Goal: Task Accomplishment & Management: Complete application form

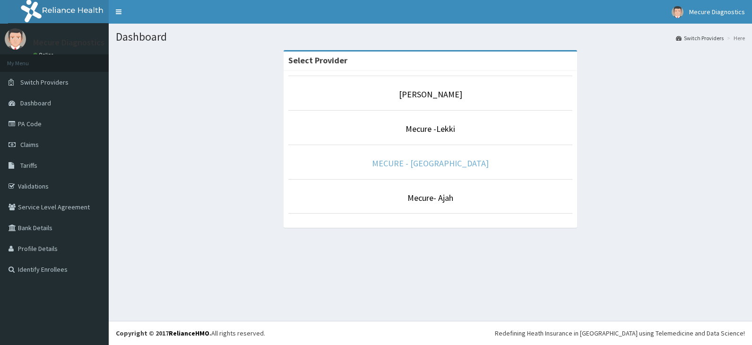
click at [439, 162] on link "MECURE - [GEOGRAPHIC_DATA]" at bounding box center [430, 163] width 117 height 11
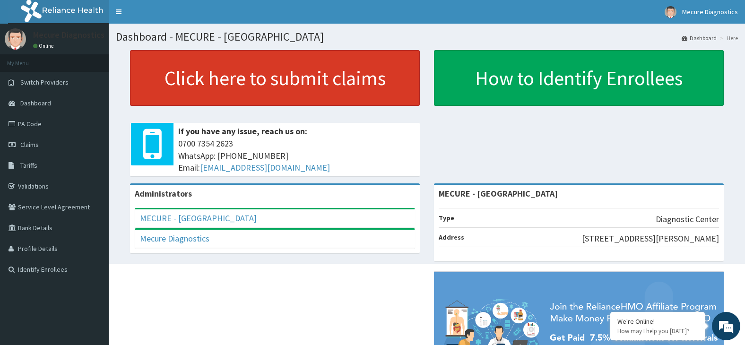
click at [245, 75] on link "Click here to submit claims" at bounding box center [275, 78] width 290 height 56
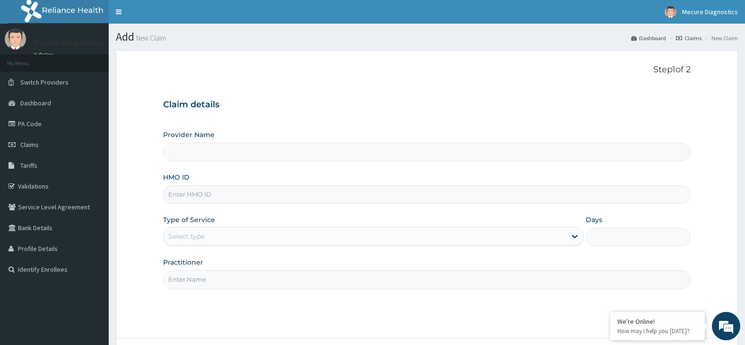
type input "MECURE - [GEOGRAPHIC_DATA]"
click at [218, 195] on input "HMO ID" at bounding box center [427, 194] width 528 height 18
type input "PFM/10049/A"
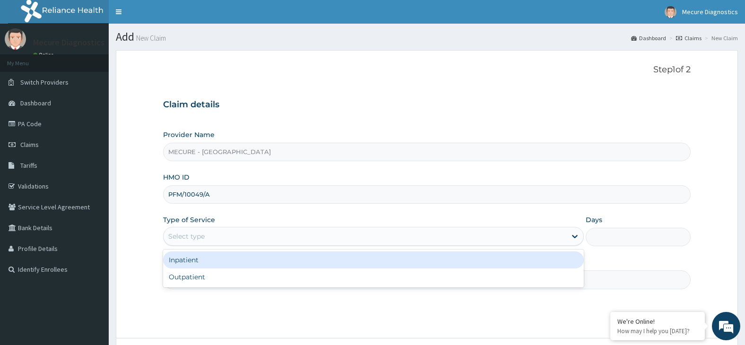
drag, startPoint x: 233, startPoint y: 233, endPoint x: 233, endPoint y: 243, distance: 9.9
click at [233, 235] on div "Select type" at bounding box center [365, 236] width 403 height 15
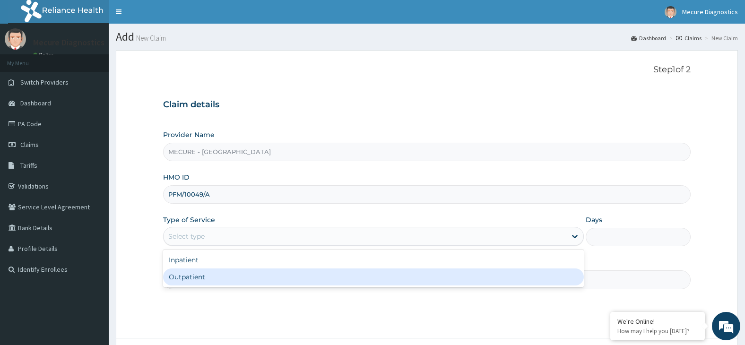
click at [240, 280] on div "Outpatient" at bounding box center [373, 277] width 421 height 17
type input "1"
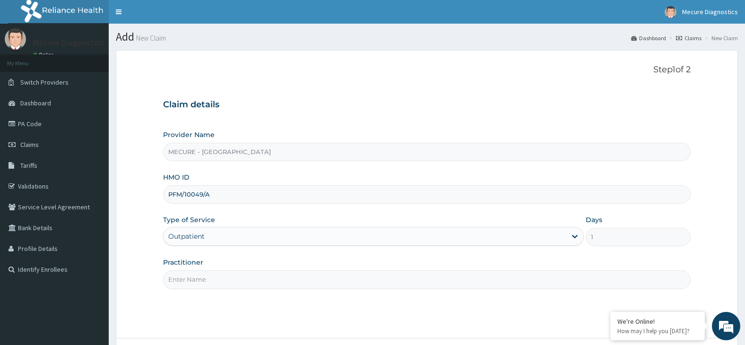
click at [240, 280] on input "Practitioner" at bounding box center [427, 280] width 528 height 18
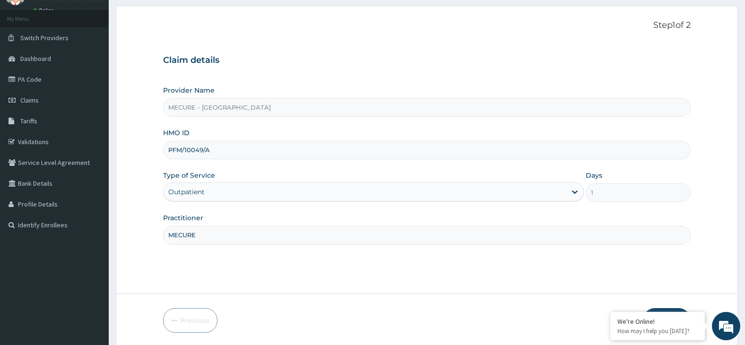
scroll to position [78, 0]
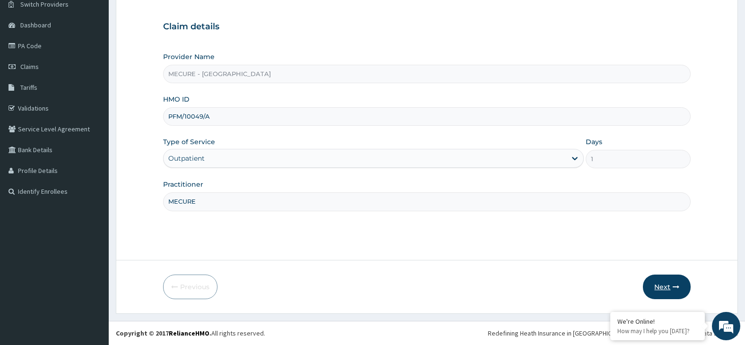
type input "MECURE"
click at [672, 285] on button "Next" at bounding box center [667, 287] width 48 height 25
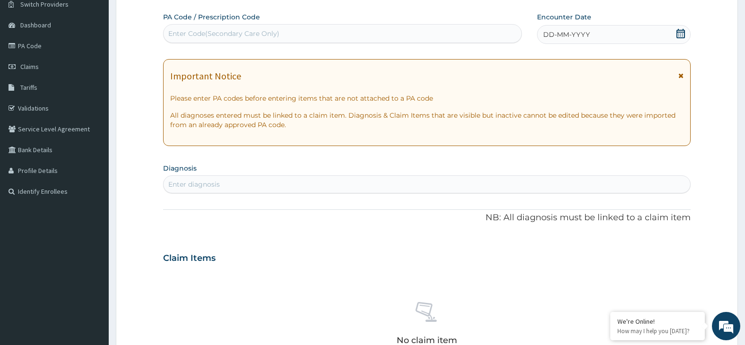
click at [323, 36] on div "Enter Code(Secondary Care Only)" at bounding box center [343, 33] width 358 height 15
type input "PA/E6664A"
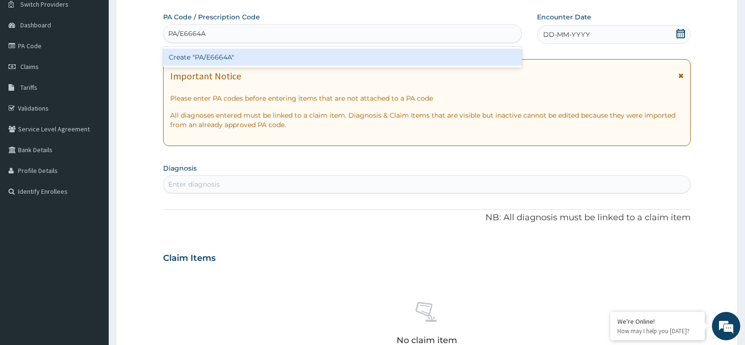
click at [326, 59] on div "Create "PA/E6664A"" at bounding box center [342, 57] width 359 height 17
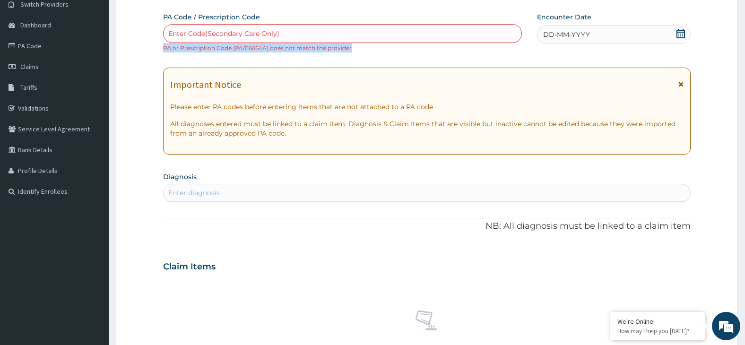
drag, startPoint x: 166, startPoint y: 48, endPoint x: 353, endPoint y: 52, distance: 187.3
click at [353, 52] on div "Enter Code(Secondary Care Only) PA or Prescription Code (PA/E6664A) does not ma…" at bounding box center [342, 38] width 359 height 28
copy small "PA or Prescription Code (PA/E6664A) does not match the provider"
click at [31, 43] on link "PA Code" at bounding box center [54, 45] width 109 height 21
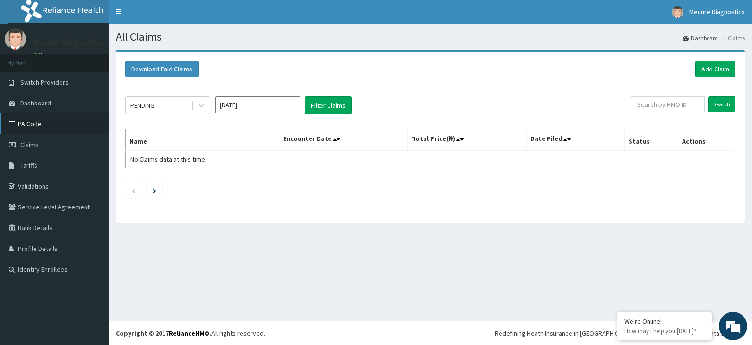
click at [31, 124] on link "PA Code" at bounding box center [54, 124] width 109 height 21
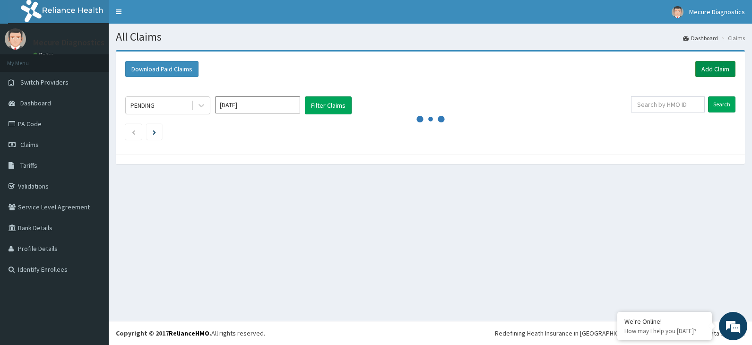
click at [716, 69] on link "Add Claim" at bounding box center [716, 69] width 40 height 16
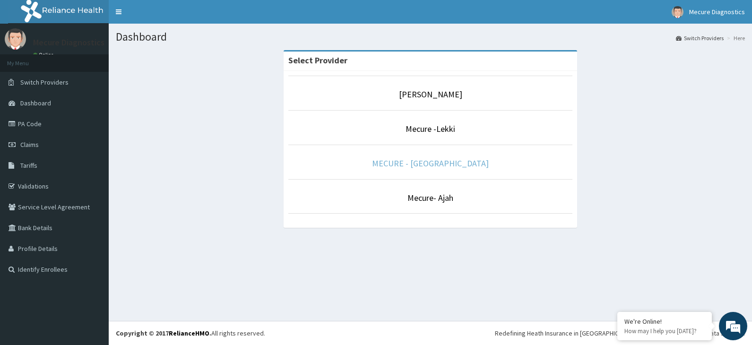
click at [439, 162] on link "MECURE - [GEOGRAPHIC_DATA]" at bounding box center [430, 163] width 117 height 11
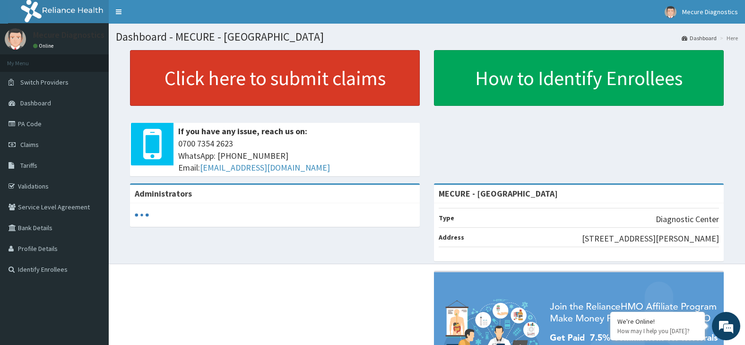
click at [346, 80] on link "Click here to submit claims" at bounding box center [275, 78] width 290 height 56
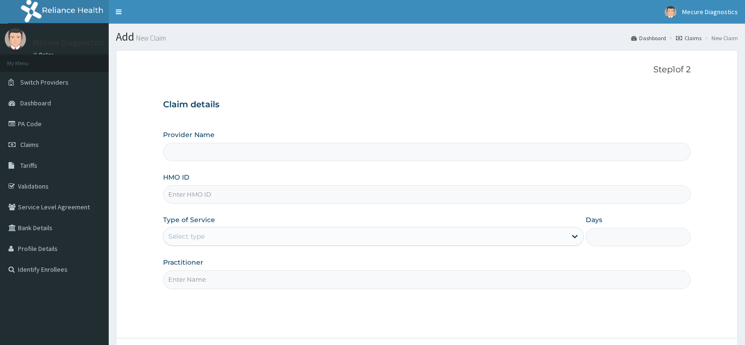
click at [227, 193] on input "HMO ID" at bounding box center [427, 194] width 528 height 18
type input "MECURE - IBADAN"
type input "API/10003/A"
click at [224, 236] on div "Select type" at bounding box center [365, 236] width 403 height 15
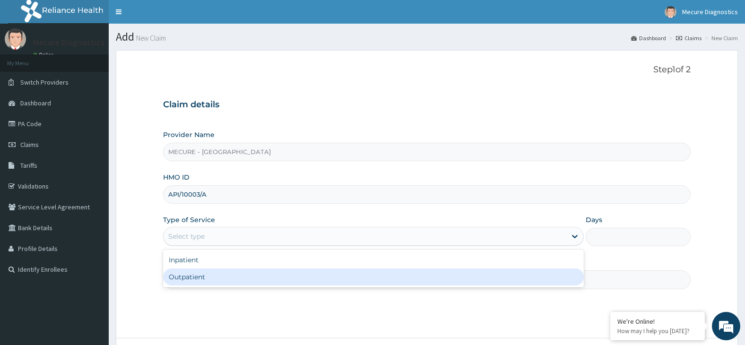
click at [230, 280] on div "Outpatient" at bounding box center [373, 277] width 421 height 17
type input "1"
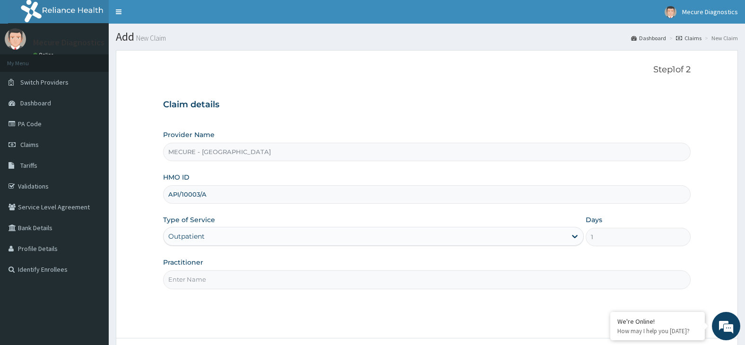
click at [230, 280] on input "Practitioner" at bounding box center [427, 280] width 528 height 18
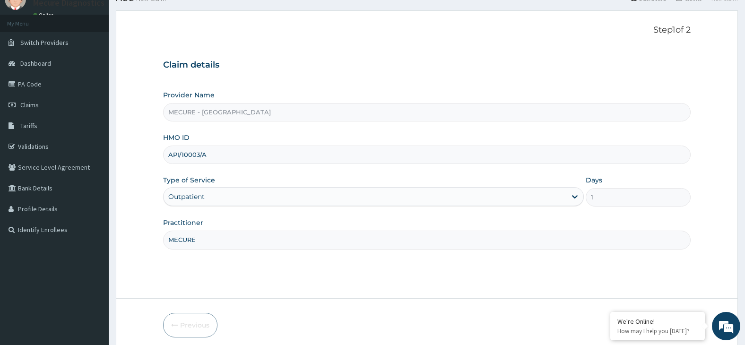
scroll to position [78, 0]
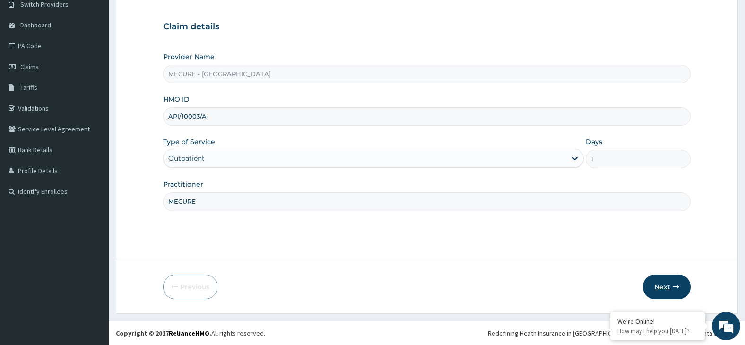
type input "MECURE"
click at [661, 287] on button "Next" at bounding box center [667, 287] width 48 height 25
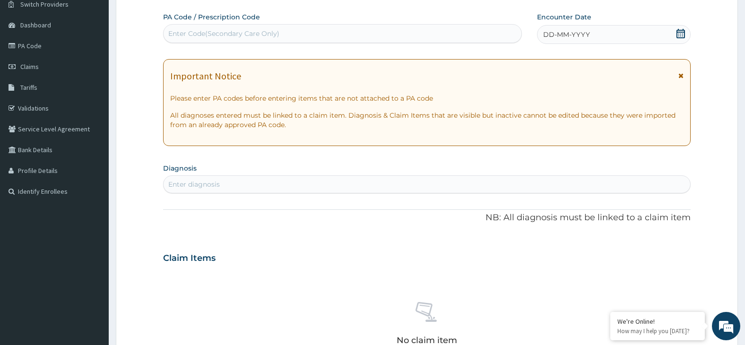
click at [357, 34] on div "Enter Code(Secondary Care Only)" at bounding box center [343, 33] width 358 height 15
type input "PA/C6A09C"
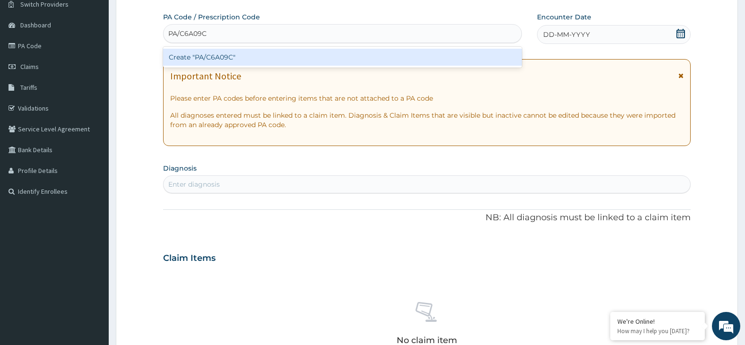
click at [378, 59] on div "Create "PA/C6A09C"" at bounding box center [342, 57] width 359 height 17
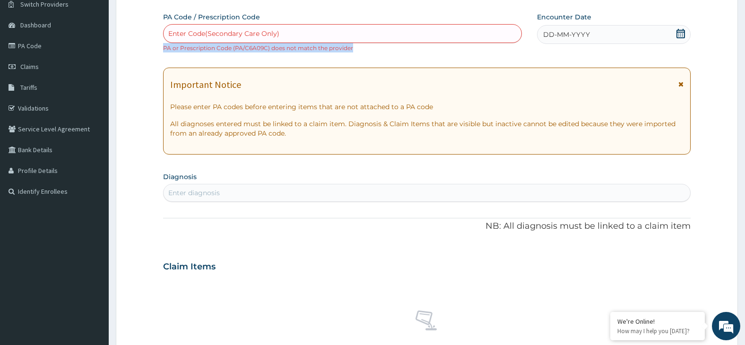
drag, startPoint x: 164, startPoint y: 47, endPoint x: 353, endPoint y: 52, distance: 189.7
click at [353, 52] on div "Enter Code(Secondary Care Only) PA or Prescription Code (PA/C6A09C) does not ma…" at bounding box center [342, 38] width 359 height 28
copy small "PA or Prescription Code (PA/C6A09C) does not match the provider"
click at [28, 67] on span "Claims" at bounding box center [29, 66] width 18 height 9
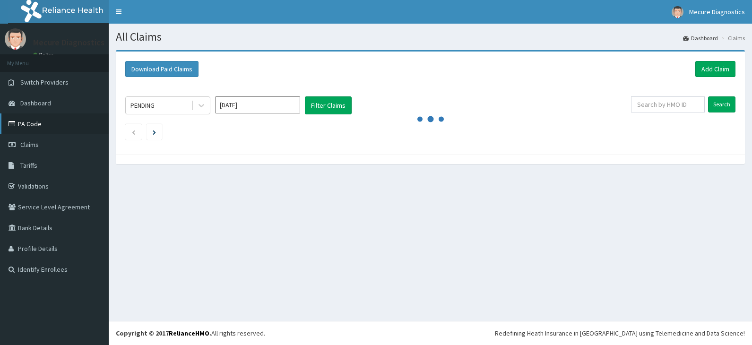
click at [27, 122] on link "PA Code" at bounding box center [54, 124] width 109 height 21
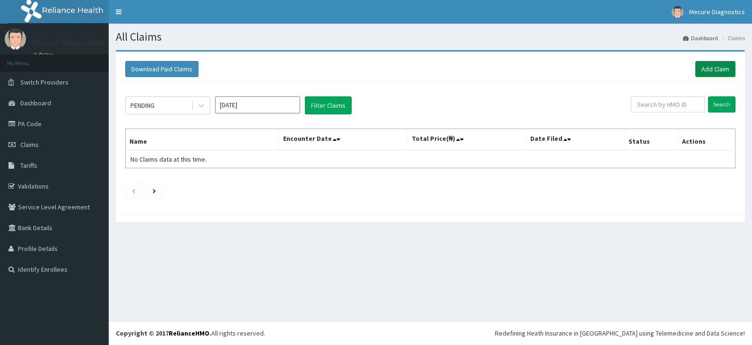
click at [712, 68] on link "Add Claim" at bounding box center [716, 69] width 40 height 16
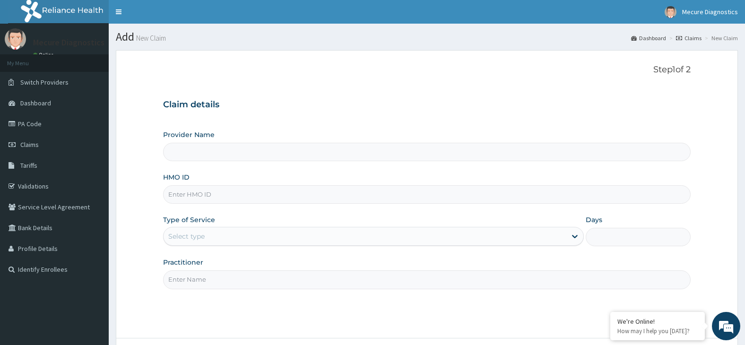
click at [250, 201] on input "HMO ID" at bounding box center [427, 194] width 528 height 18
type input "MECURE - [GEOGRAPHIC_DATA]"
type input "VCA/10027/B"
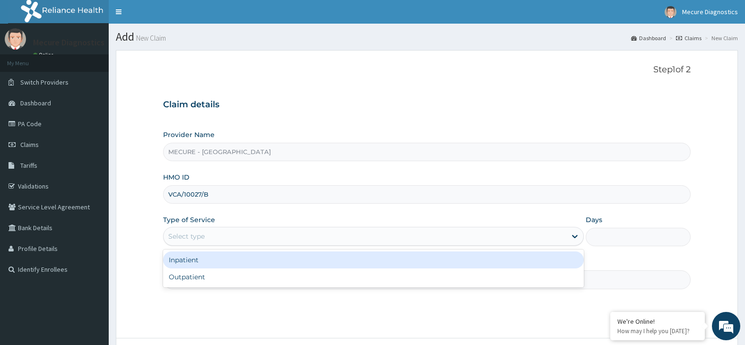
click at [242, 238] on div "Select type" at bounding box center [365, 236] width 403 height 15
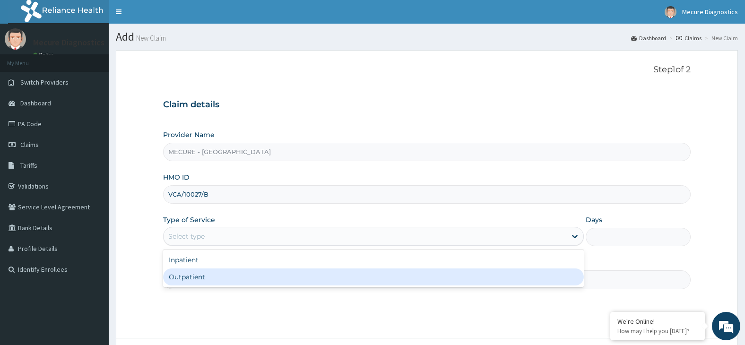
click at [246, 281] on div "Outpatient" at bounding box center [373, 277] width 421 height 17
type input "1"
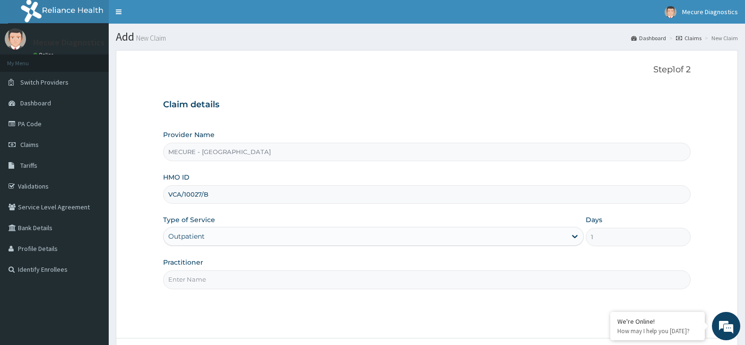
click at [247, 282] on input "Practitioner" at bounding box center [427, 280] width 528 height 18
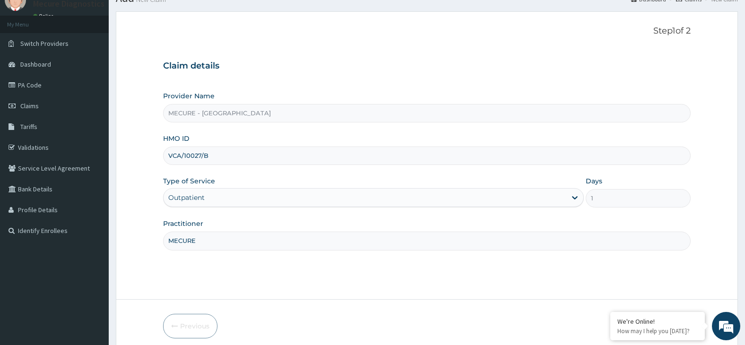
scroll to position [78, 0]
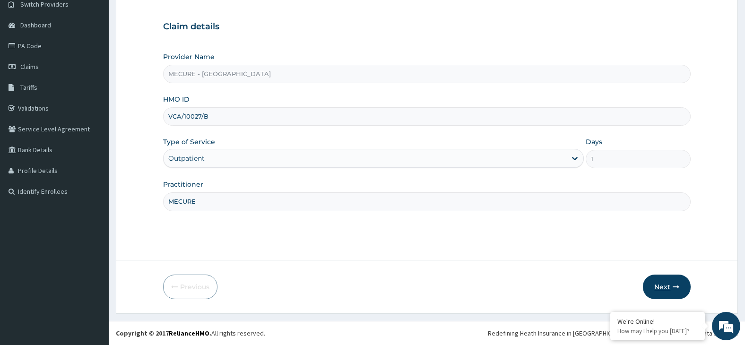
type input "MECURE"
click at [666, 289] on button "Next" at bounding box center [667, 287] width 48 height 25
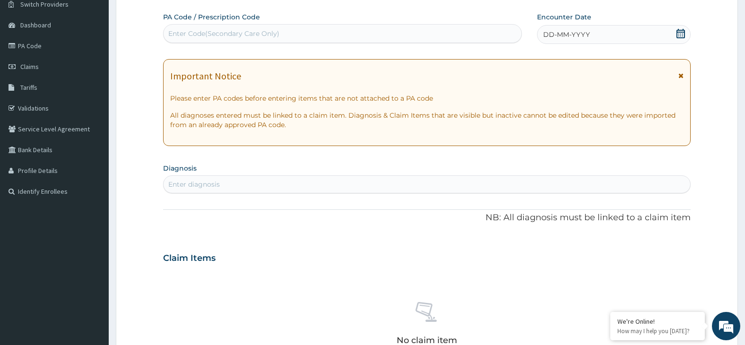
click at [329, 32] on div "Enter Code(Secondary Care Only)" at bounding box center [343, 33] width 358 height 15
type input "PA/61F8A8"
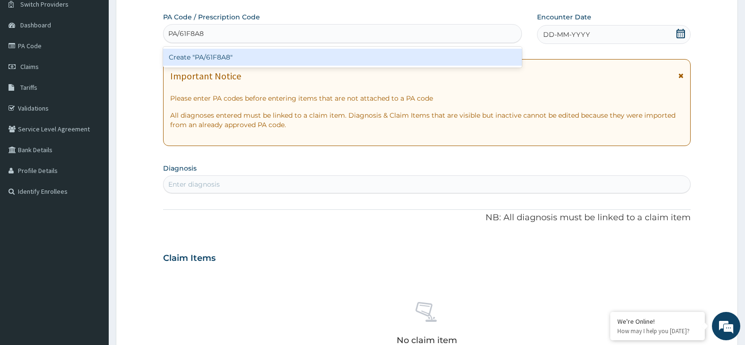
click at [334, 58] on div "Create "PA/61F8A8"" at bounding box center [342, 57] width 359 height 17
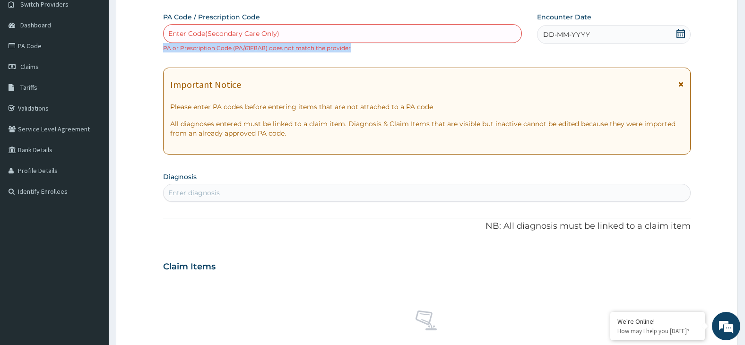
drag, startPoint x: 163, startPoint y: 49, endPoint x: 311, endPoint y: 52, distance: 148.1
click at [365, 51] on div "Enter Code(Secondary Care Only) PA or Prescription Code (PA/61F8A8) does not ma…" at bounding box center [342, 38] width 359 height 28
copy small "PA or Prescription Code (PA/61F8A8) does not match the provider"
click at [28, 45] on link "PA Code" at bounding box center [54, 45] width 109 height 21
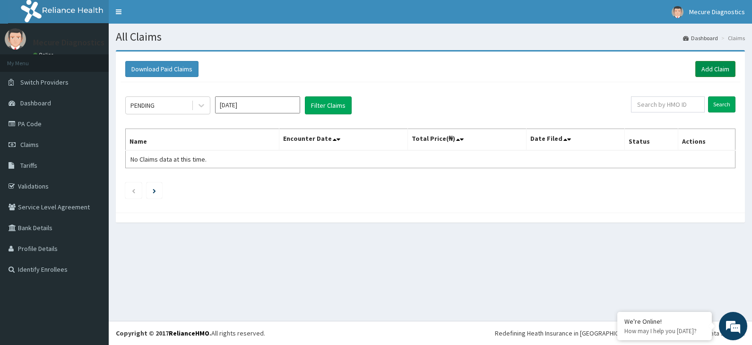
click at [719, 66] on link "Add Claim" at bounding box center [716, 69] width 40 height 16
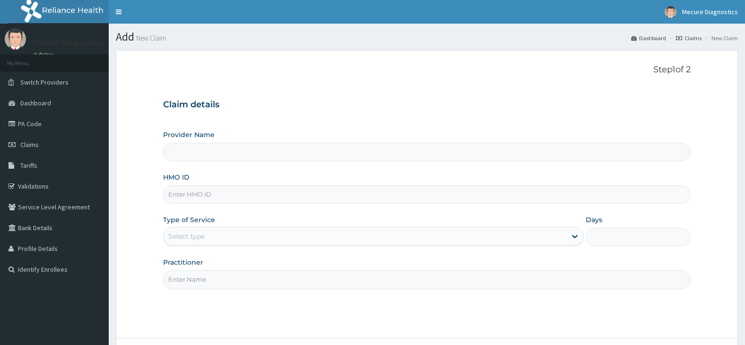
click at [234, 193] on input "HMO ID" at bounding box center [427, 194] width 528 height 18
type input "P"
type input "MECURE - [GEOGRAPHIC_DATA]"
type input "PFM/10049/A"
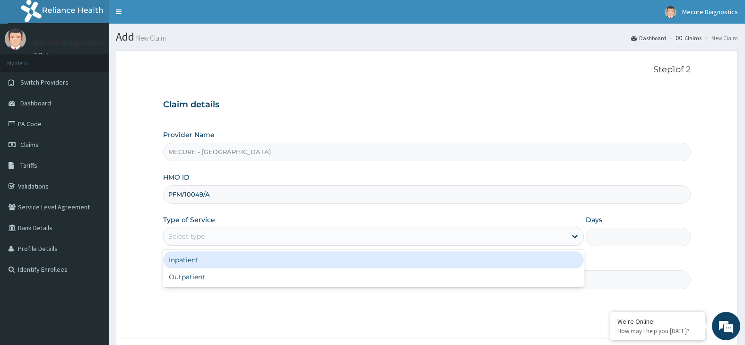
click at [225, 240] on div "Select type" at bounding box center [365, 236] width 403 height 15
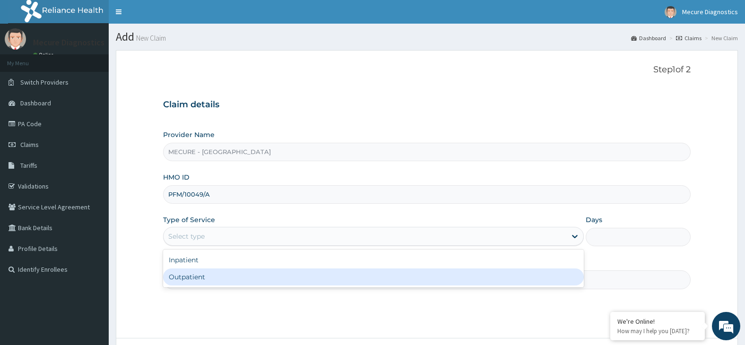
click at [226, 281] on div "Outpatient" at bounding box center [373, 277] width 421 height 17
type input "1"
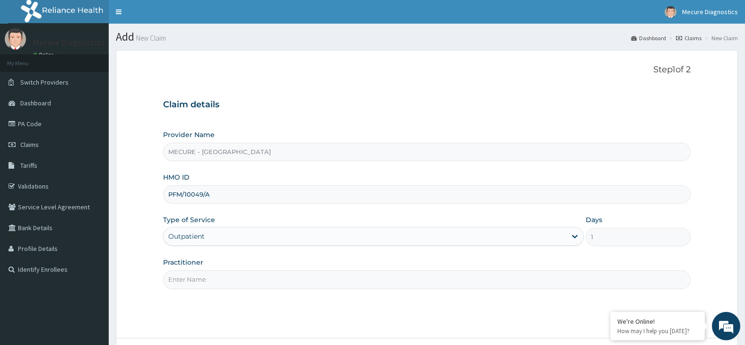
click at [226, 281] on input "Practitioner" at bounding box center [427, 280] width 528 height 18
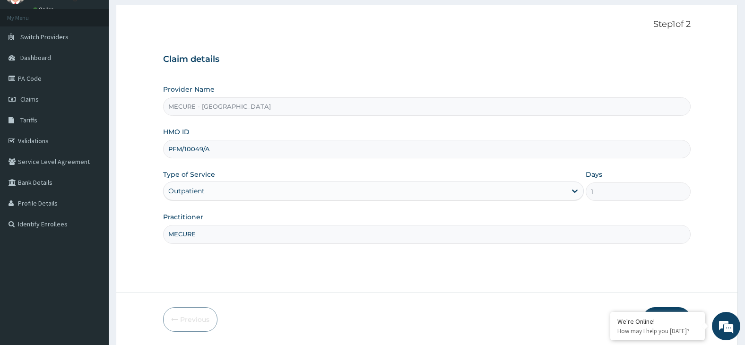
scroll to position [78, 0]
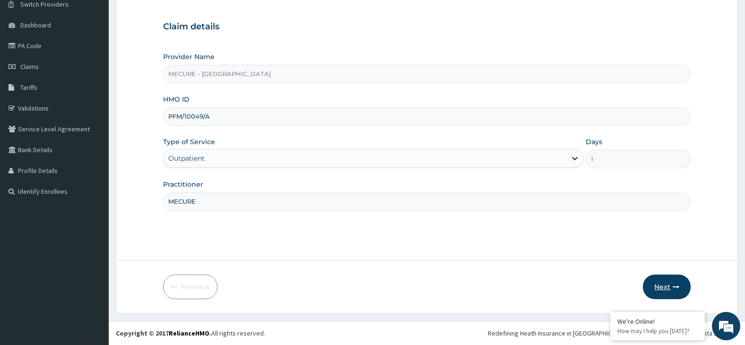
type input "MECURE"
click at [663, 287] on button "Next" at bounding box center [667, 287] width 48 height 25
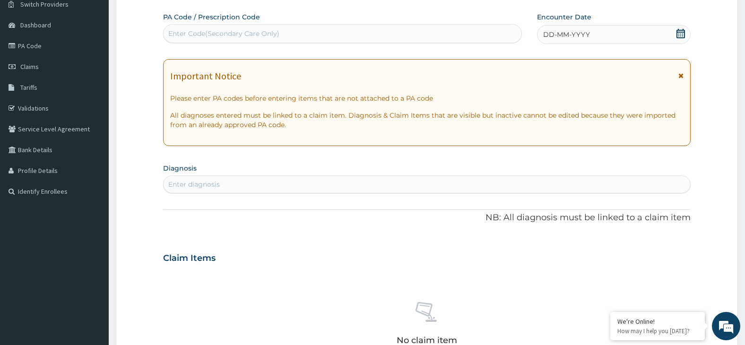
click at [213, 30] on div "Enter Code(Secondary Care Only)" at bounding box center [223, 33] width 111 height 9
paste input "PA/A166E1"
type input "PA/A166E1"
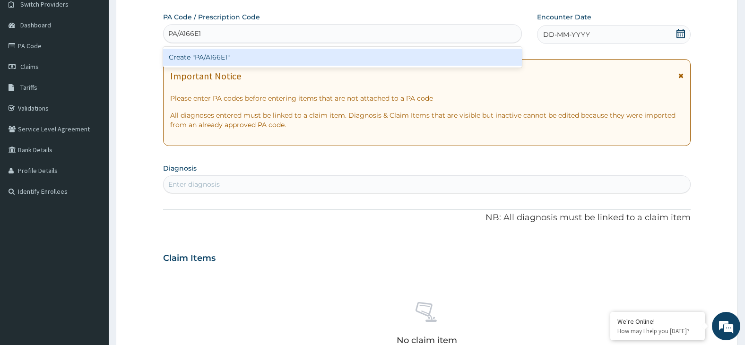
click at [252, 60] on div "Create "PA/A166E1"" at bounding box center [342, 57] width 359 height 17
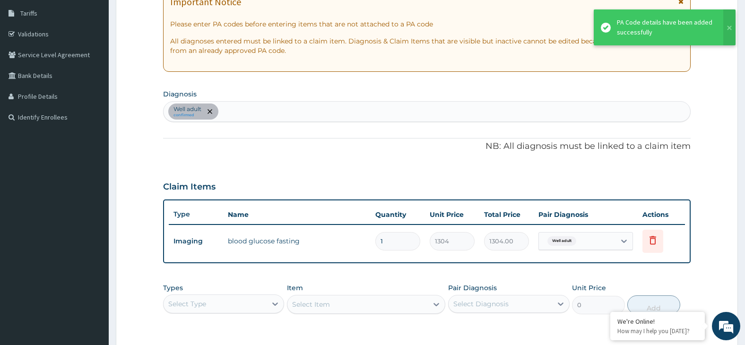
scroll to position [220, 0]
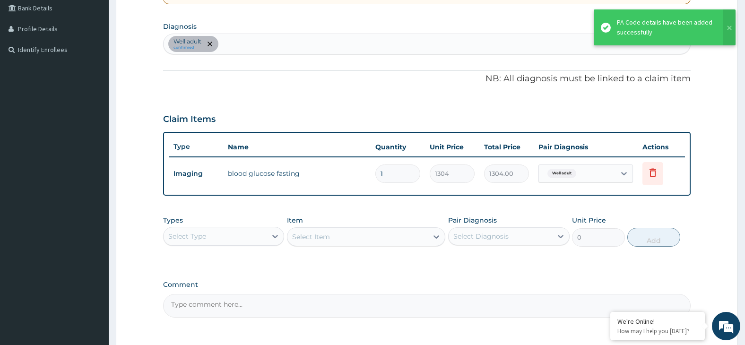
click at [250, 240] on div "Select Type" at bounding box center [216, 236] width 104 height 15
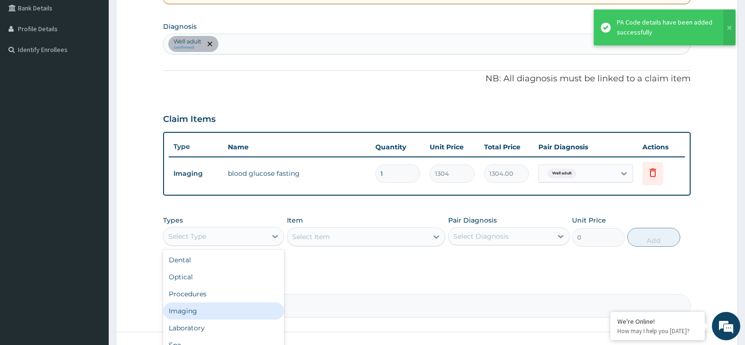
drag, startPoint x: 232, startPoint y: 315, endPoint x: 264, endPoint y: 288, distance: 42.6
click at [232, 315] on div "Imaging" at bounding box center [224, 311] width 122 height 17
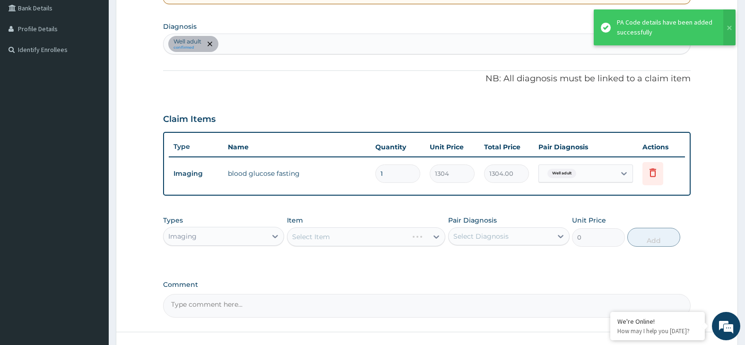
click at [348, 238] on div "Select Item" at bounding box center [366, 236] width 158 height 19
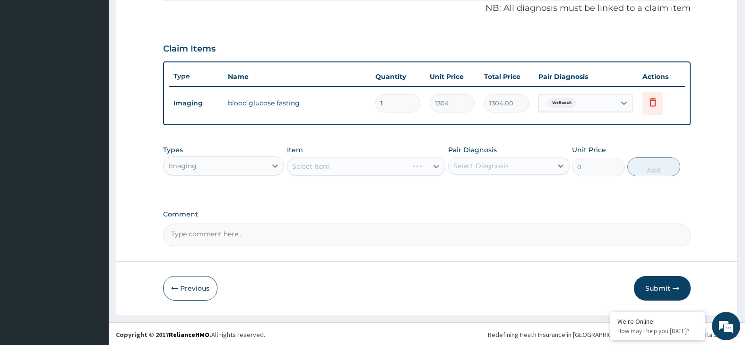
scroll to position [292, 0]
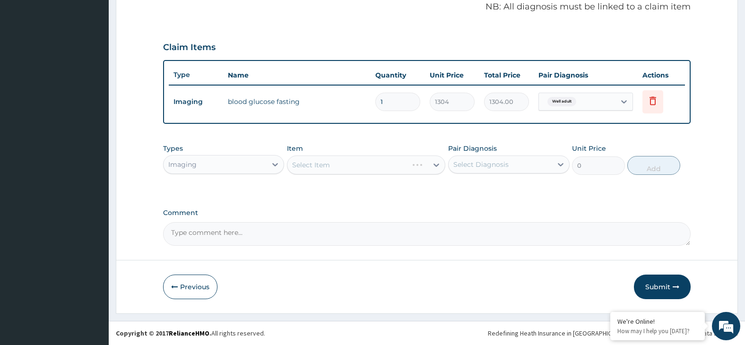
click at [370, 168] on div "Select Item" at bounding box center [366, 165] width 158 height 19
click at [402, 164] on div "Select Item" at bounding box center [366, 165] width 158 height 19
click at [388, 166] on div "Select Item" at bounding box center [358, 164] width 140 height 15
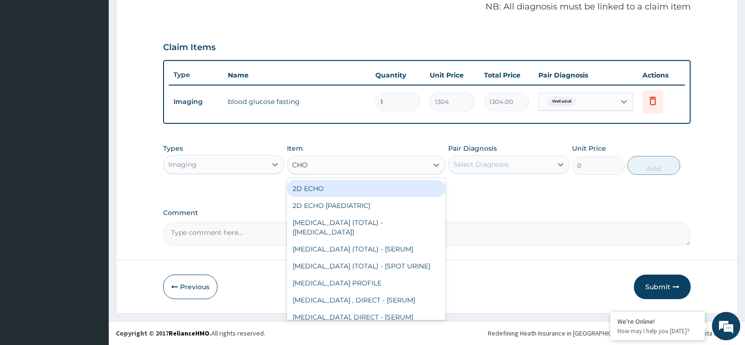
type input "CHOL"
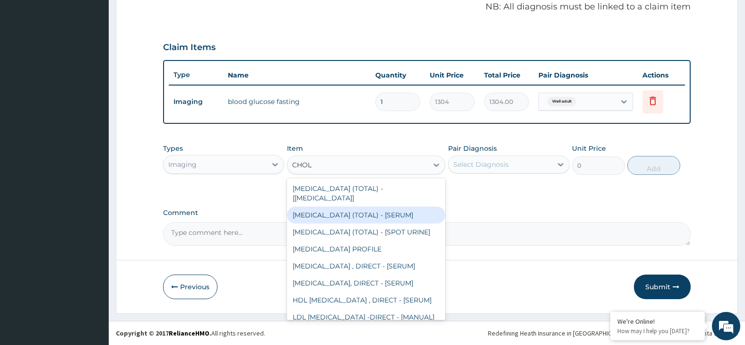
click at [411, 207] on div "CHOLESTEROL (TOTAL) - [SERUM]" at bounding box center [366, 215] width 158 height 17
type input "2400"
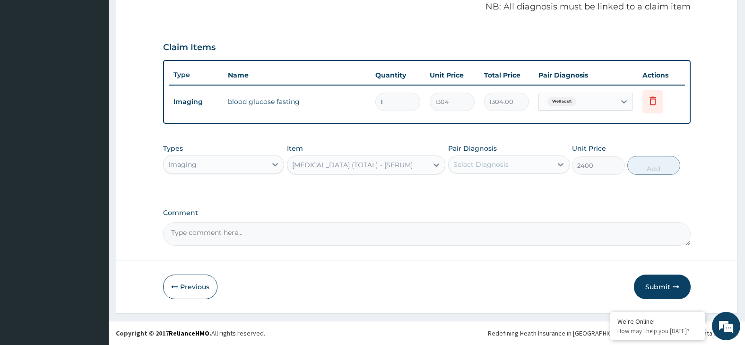
drag, startPoint x: 497, startPoint y: 167, endPoint x: 505, endPoint y: 175, distance: 11.0
click at [499, 168] on div "Select Diagnosis" at bounding box center [481, 164] width 55 height 9
click at [512, 185] on div "Well adult" at bounding box center [509, 188] width 122 height 19
checkbox input "true"
click at [652, 164] on button "Add" at bounding box center [654, 165] width 53 height 19
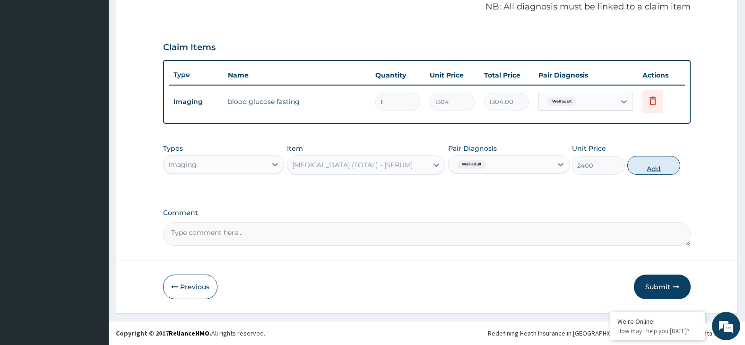
type input "0"
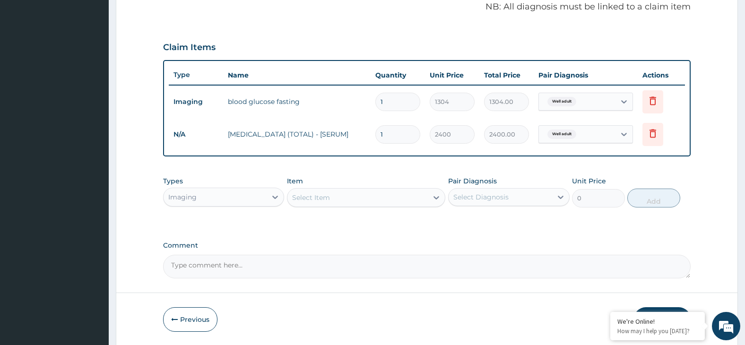
click at [393, 192] on div "Select Item" at bounding box center [358, 197] width 140 height 15
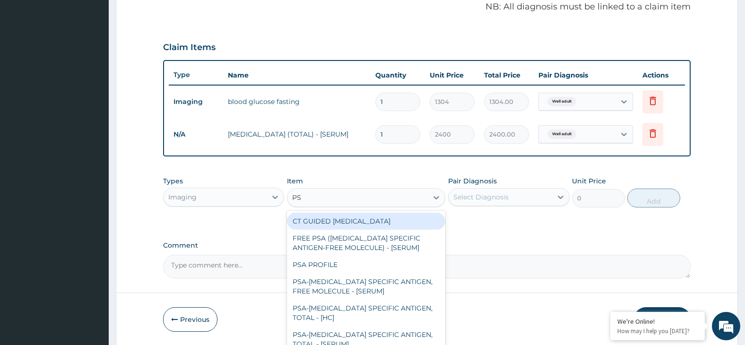
type input "PSA"
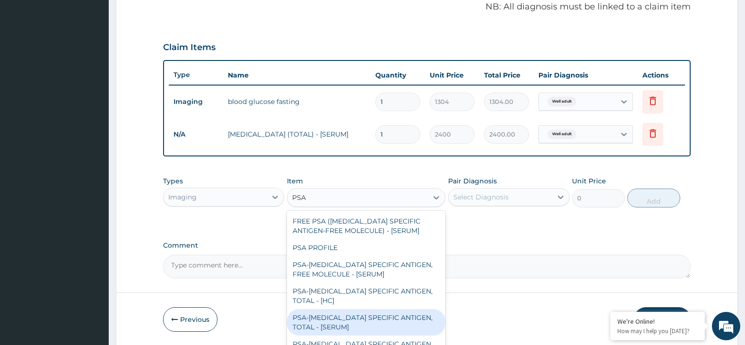
click at [394, 323] on div "PSA-PROSTATE SPECIFIC ANTIGEN, TOTAL - [SERUM]" at bounding box center [366, 322] width 158 height 26
type input "15504"
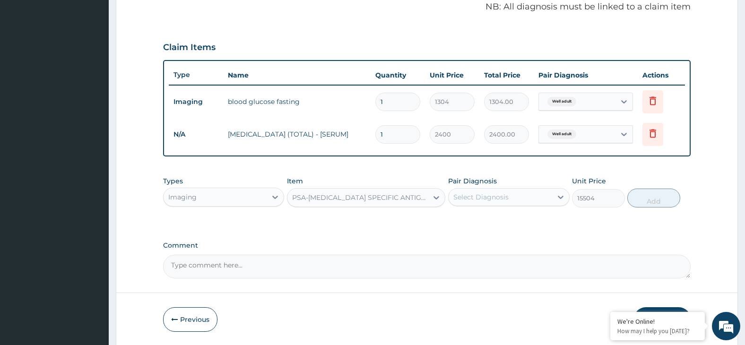
click at [509, 199] on div "Select Diagnosis" at bounding box center [501, 197] width 104 height 15
drag, startPoint x: 526, startPoint y: 220, endPoint x: 604, endPoint y: 207, distance: 79.2
click at [526, 220] on div "Well adult" at bounding box center [509, 221] width 122 height 19
checkbox input "true"
click at [650, 201] on button "Add" at bounding box center [654, 198] width 53 height 19
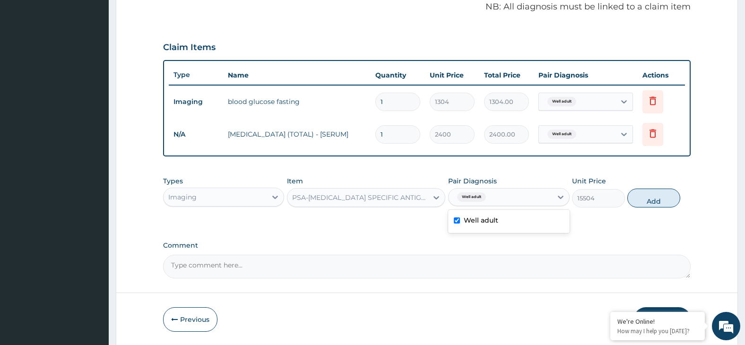
type input "0"
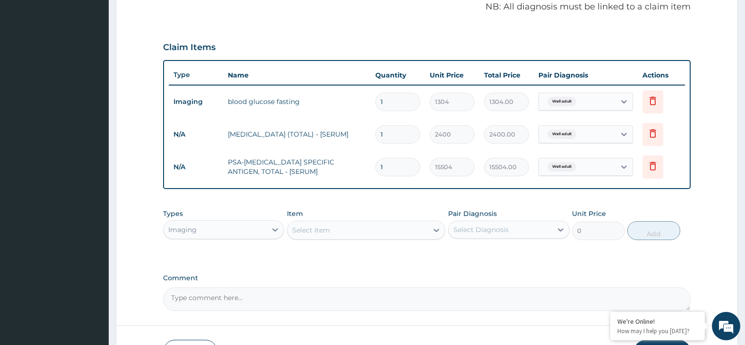
click at [393, 225] on div "Select Item" at bounding box center [358, 230] width 140 height 15
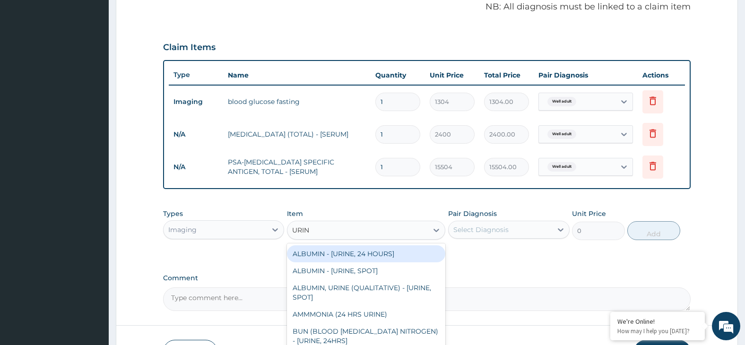
type input "URINE"
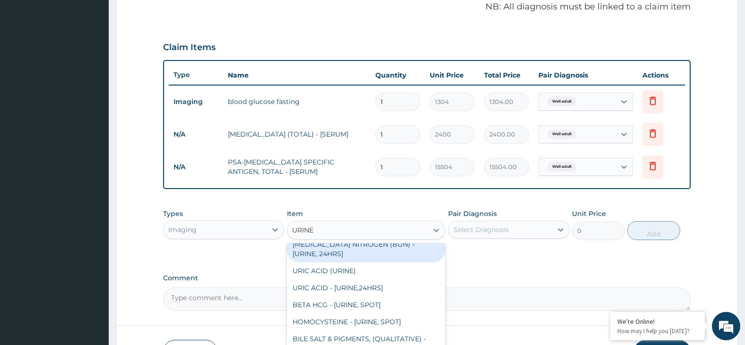
scroll to position [851, 0]
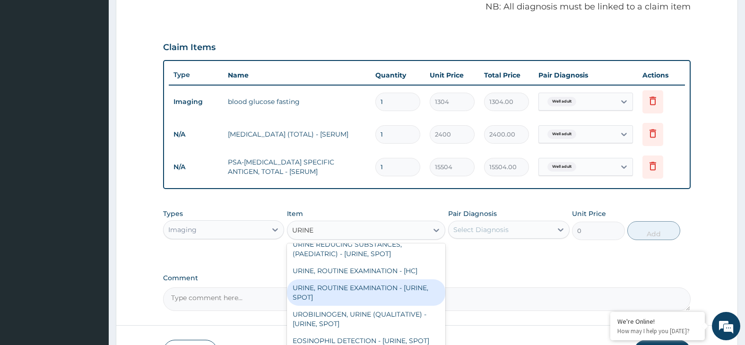
click at [414, 306] on div "URINE, ROUTINE EXAMINATION - [URINE, SPOT]" at bounding box center [366, 293] width 158 height 26
type input "2504"
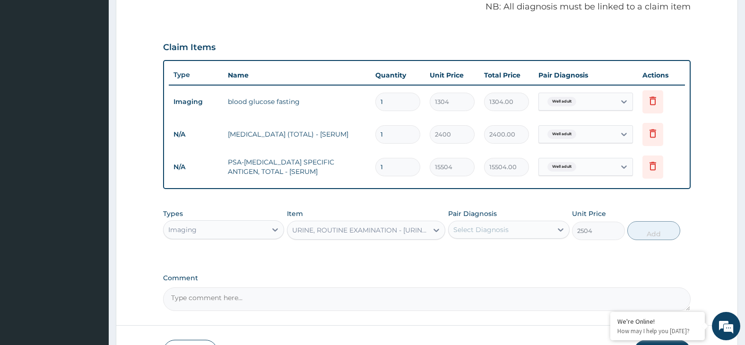
click at [513, 227] on div "Select Diagnosis" at bounding box center [501, 229] width 104 height 15
click at [531, 253] on div "Well adult" at bounding box center [509, 254] width 122 height 19
checkbox input "true"
click at [653, 234] on button "Add" at bounding box center [654, 230] width 53 height 19
type input "0"
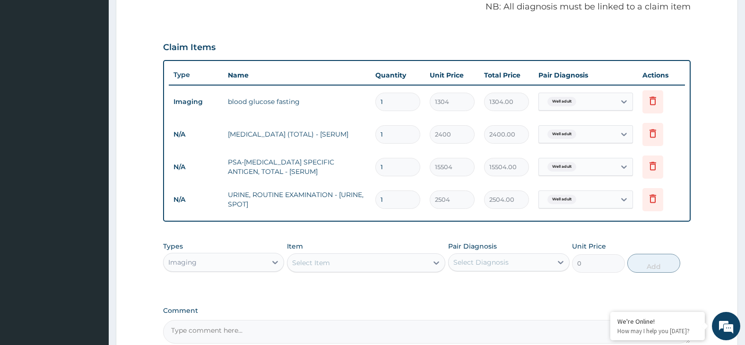
click at [377, 263] on div "Select Item" at bounding box center [358, 262] width 140 height 15
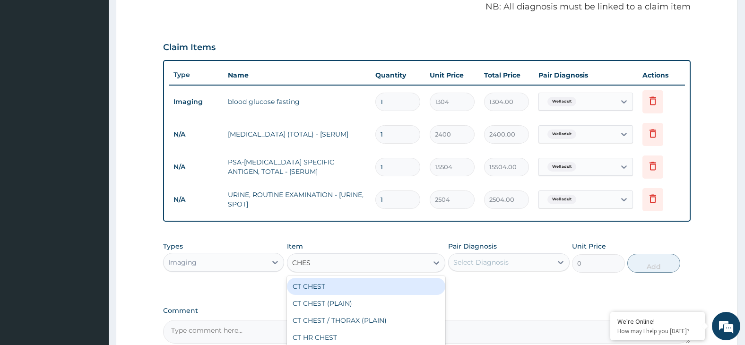
type input "CHEST"
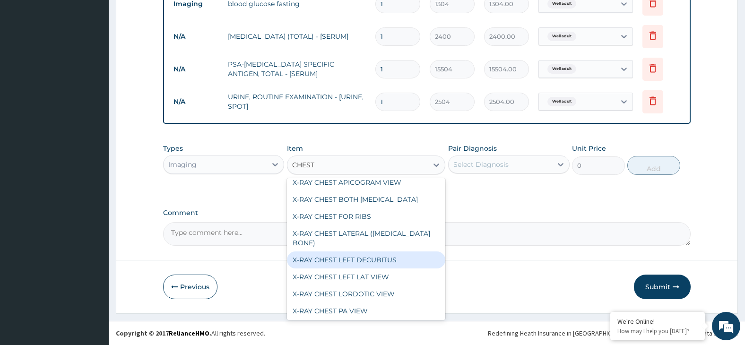
scroll to position [189, 0]
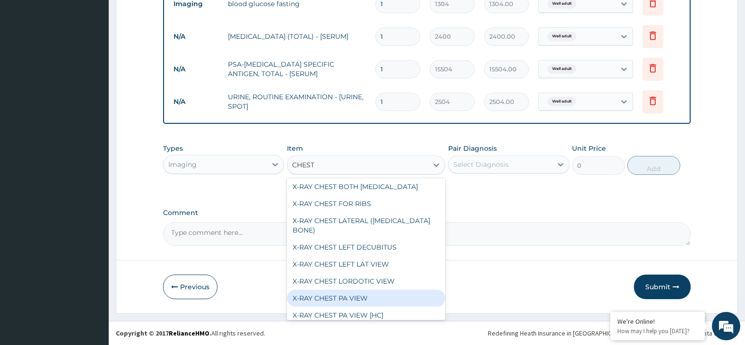
click at [389, 290] on div "X-RAY CHEST PA VIEW" at bounding box center [366, 298] width 158 height 17
type input "4375"
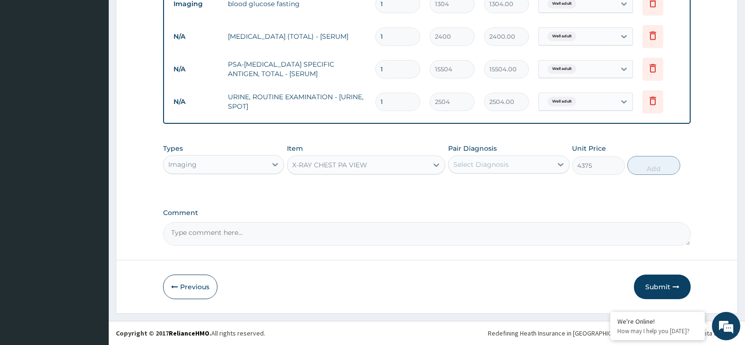
drag, startPoint x: 493, startPoint y: 163, endPoint x: 500, endPoint y: 173, distance: 12.6
click at [494, 163] on div "Select Diagnosis" at bounding box center [481, 164] width 55 height 9
drag, startPoint x: 508, startPoint y: 184, endPoint x: 556, endPoint y: 179, distance: 47.5
click at [509, 184] on div "Well adult" at bounding box center [509, 188] width 122 height 19
checkbox input "true"
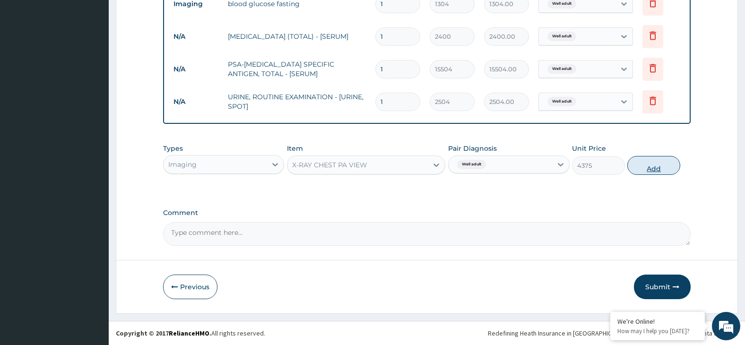
click at [653, 165] on button "Add" at bounding box center [654, 165] width 53 height 19
type input "0"
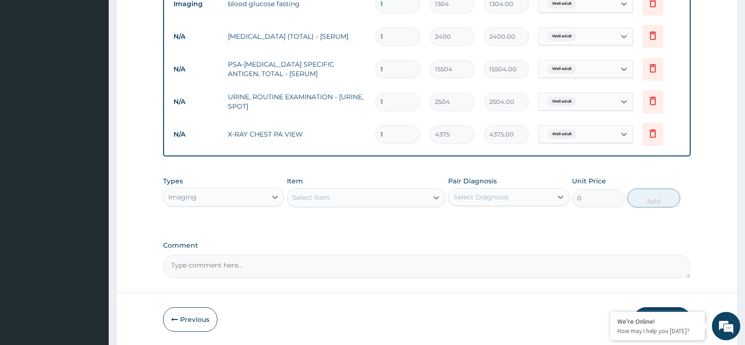
click at [393, 196] on div "Select Item" at bounding box center [358, 197] width 140 height 15
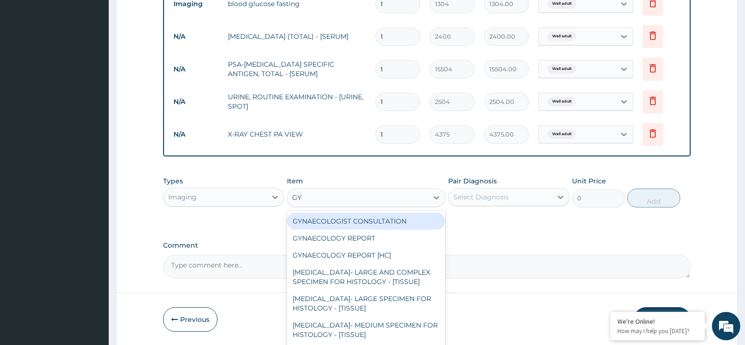
type input "GYN"
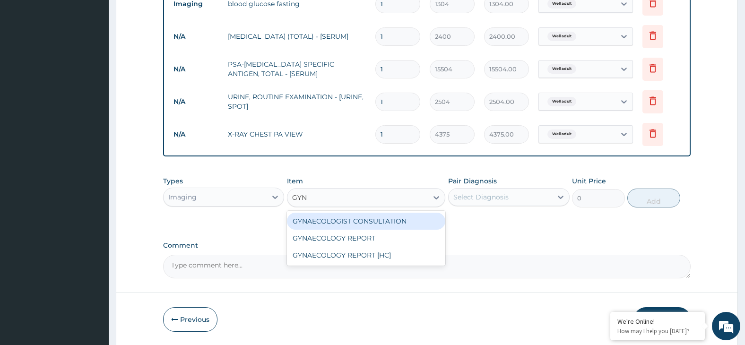
click at [401, 218] on div "GYNAECOLOGIST CONSULTATION" at bounding box center [366, 221] width 158 height 17
type input "9400"
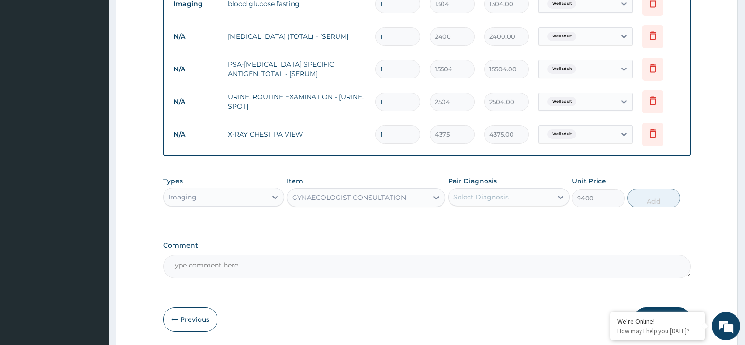
drag, startPoint x: 499, startPoint y: 198, endPoint x: 505, endPoint y: 206, distance: 9.2
click at [500, 198] on div "Select Diagnosis" at bounding box center [481, 196] width 55 height 9
click at [516, 223] on div "Well adult" at bounding box center [509, 221] width 122 height 19
checkbox input "true"
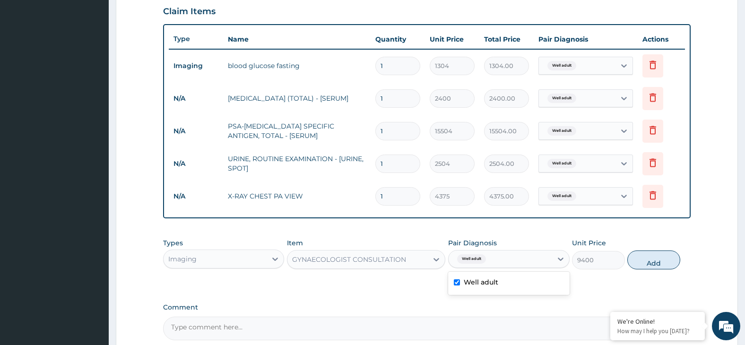
scroll to position [295, 0]
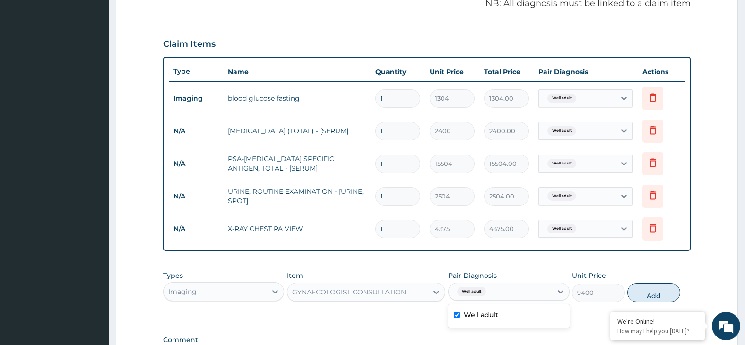
click at [657, 297] on button "Add" at bounding box center [654, 292] width 53 height 19
type input "0"
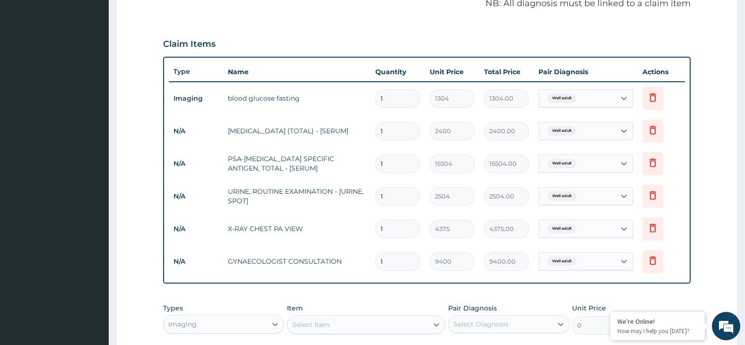
scroll to position [455, 0]
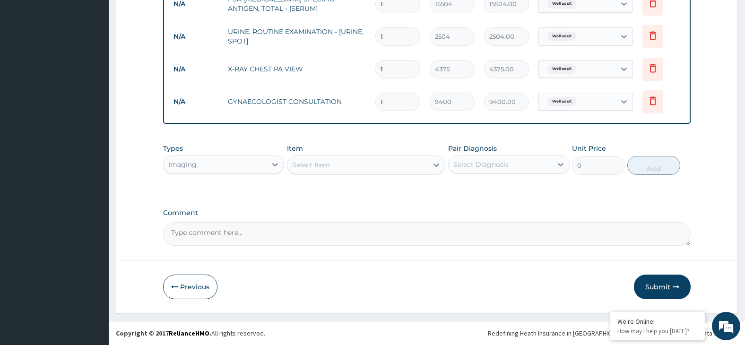
click at [660, 280] on button "Submit" at bounding box center [662, 287] width 57 height 25
